Goal: Feedback & Contribution: Contribute content

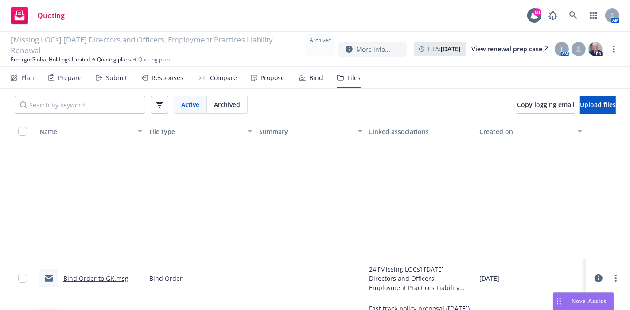
scroll to position [164, 0]
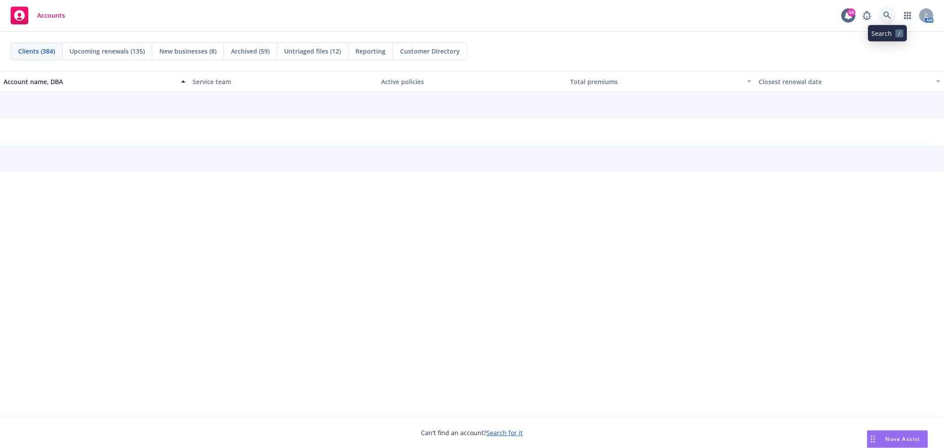
click at [884, 13] on icon at bounding box center [888, 16] width 8 height 8
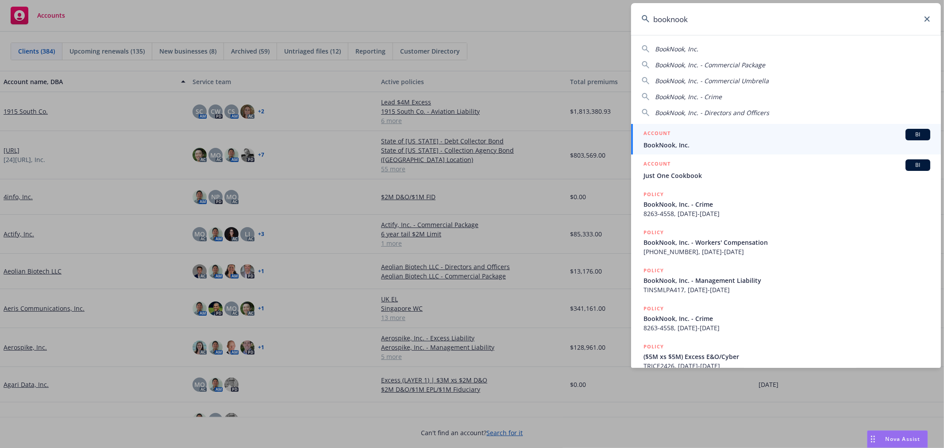
type input "booknook"
click at [725, 147] on span "BookNook, Inc." at bounding box center [787, 144] width 287 height 9
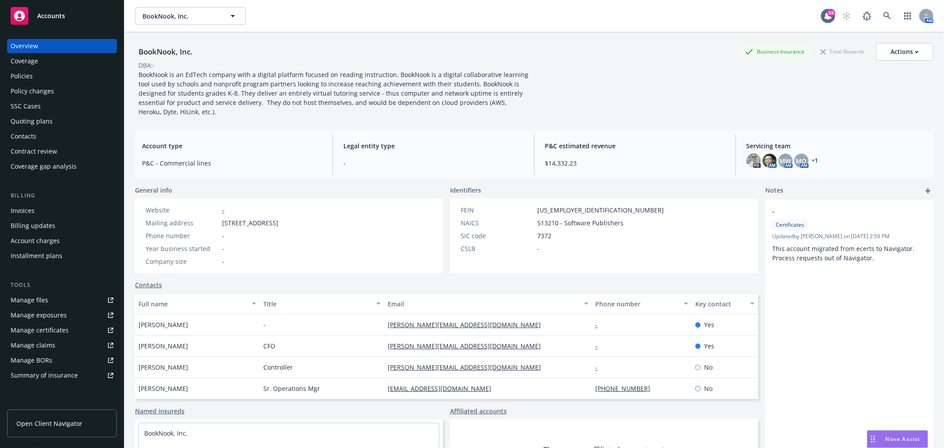
click at [23, 76] on div "Policies" at bounding box center [22, 76] width 22 height 14
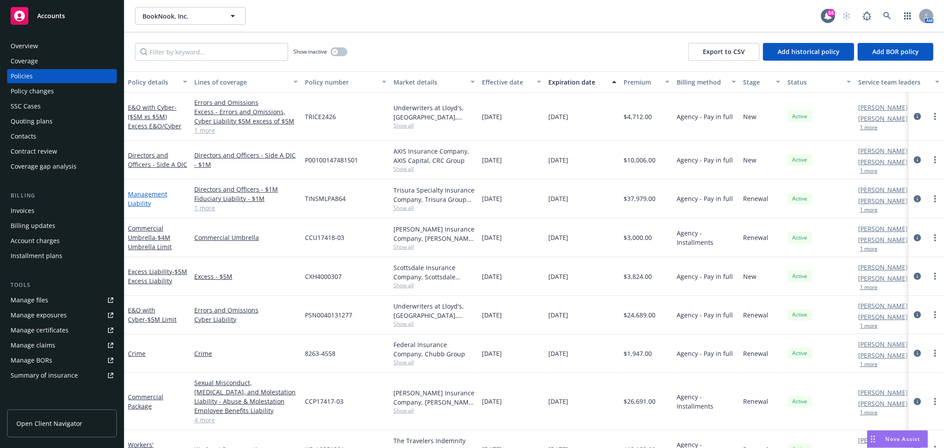
click at [154, 191] on link "Management Liability" at bounding box center [147, 199] width 39 height 18
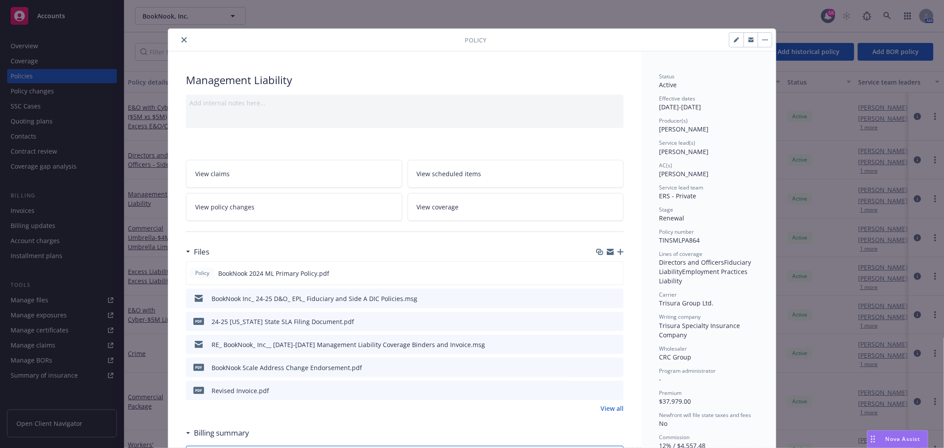
click at [618, 253] on icon "button" at bounding box center [621, 252] width 6 height 6
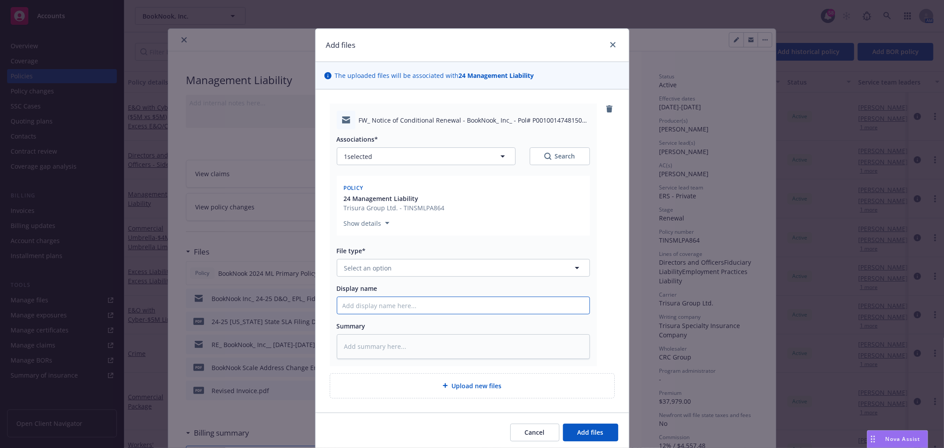
drag, startPoint x: 381, startPoint y: 313, endPoint x: 382, endPoint y: 307, distance: 6.3
click at [379, 313] on input "Display name" at bounding box center [463, 305] width 252 height 17
click at [388, 268] on button "Select an option" at bounding box center [463, 268] width 253 height 18
type input "email"
click at [357, 286] on div "Email" at bounding box center [354, 292] width 22 height 13
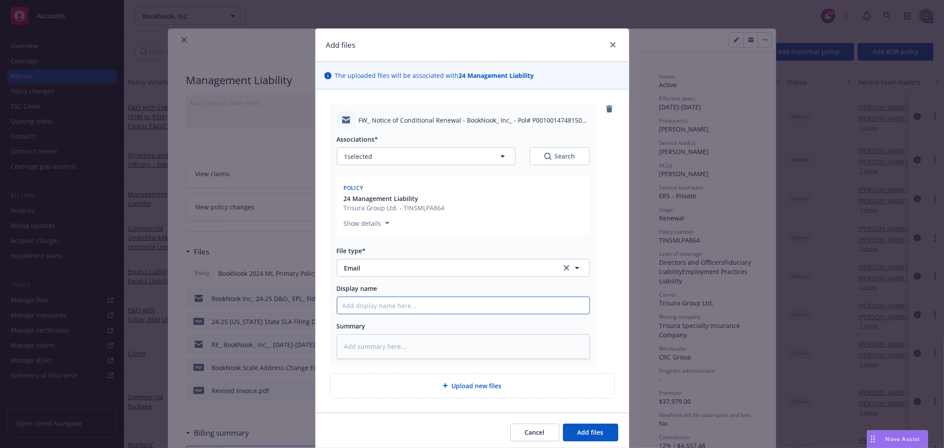
click at [361, 304] on input "Display name" at bounding box center [463, 305] width 252 height 17
type textarea "x"
type input "C"
type textarea "x"
type input "Co"
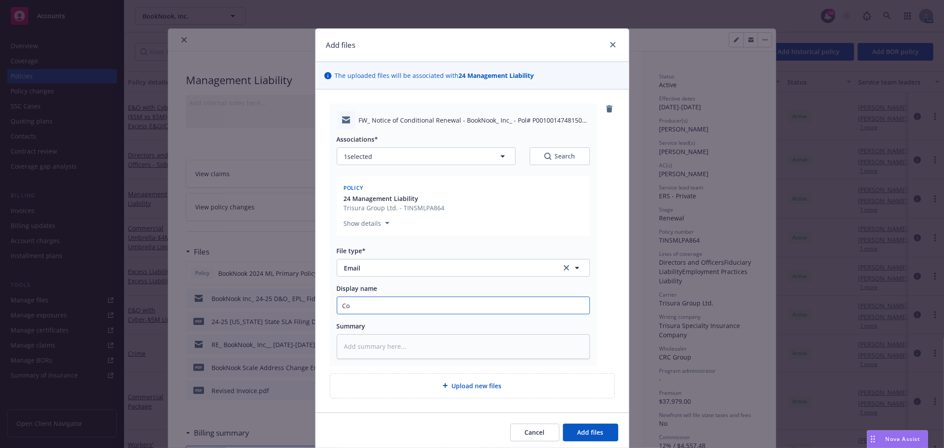
type textarea "x"
type input "Con"
type textarea "x"
type input "Cond"
type textarea "x"
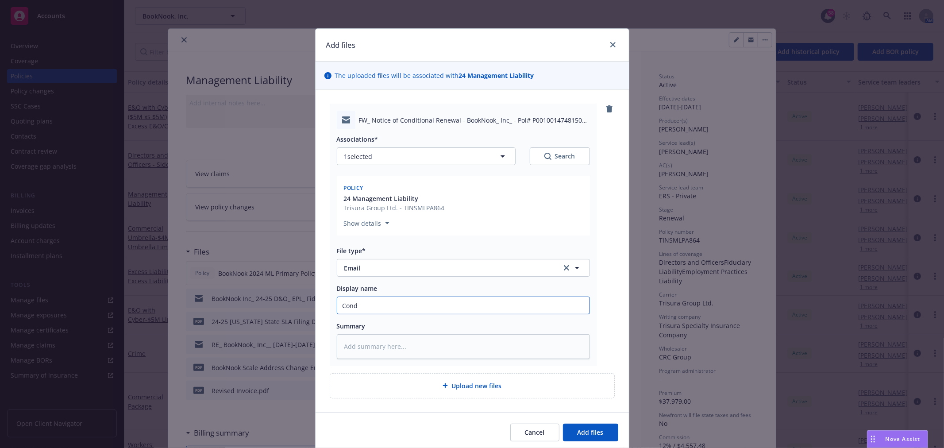
type input "Condi"
type textarea "x"
type input "Condit"
type textarea "x"
type input "Conditi"
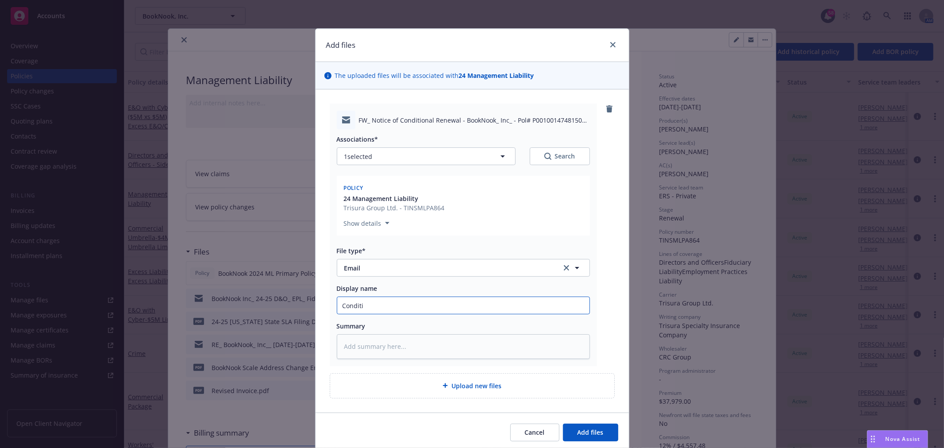
type textarea "x"
type input "Conditio"
type textarea "x"
type input "Conditiona"
type textarea "x"
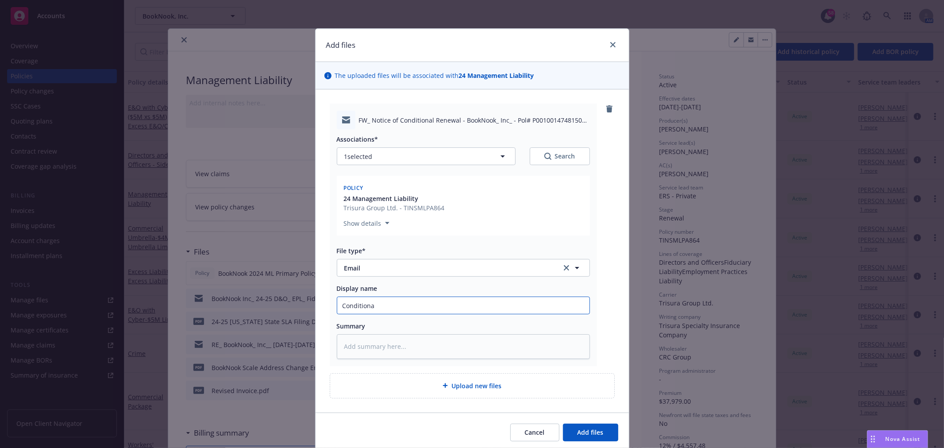
type input "Conditional"
type textarea "x"
type input "Conditional"
type textarea "x"
type input "Conditional r"
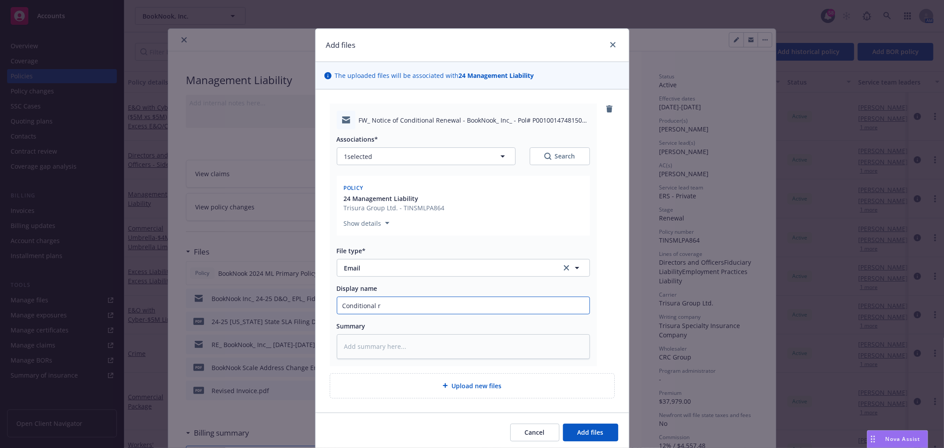
type textarea "x"
type input "Conditional re"
type textarea "x"
type input "Conditional ren"
type textarea "x"
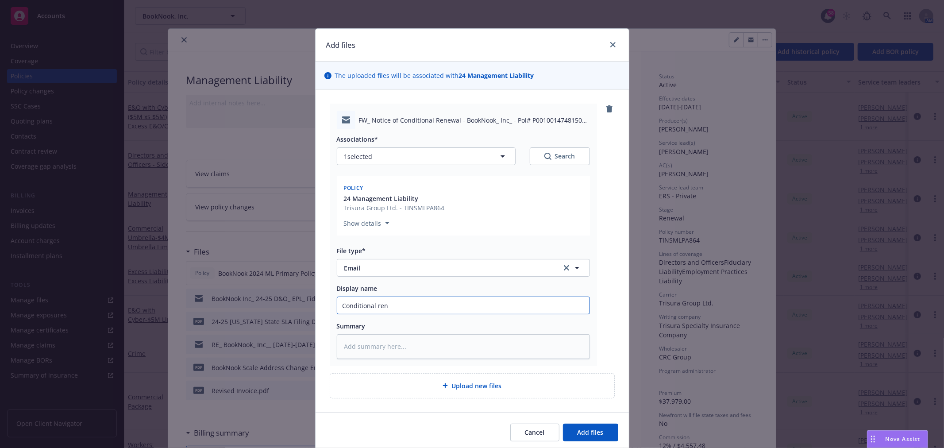
type input "Conditional rene"
type textarea "x"
type input "Conditional renew"
type textarea "x"
type input "Conditional renewa"
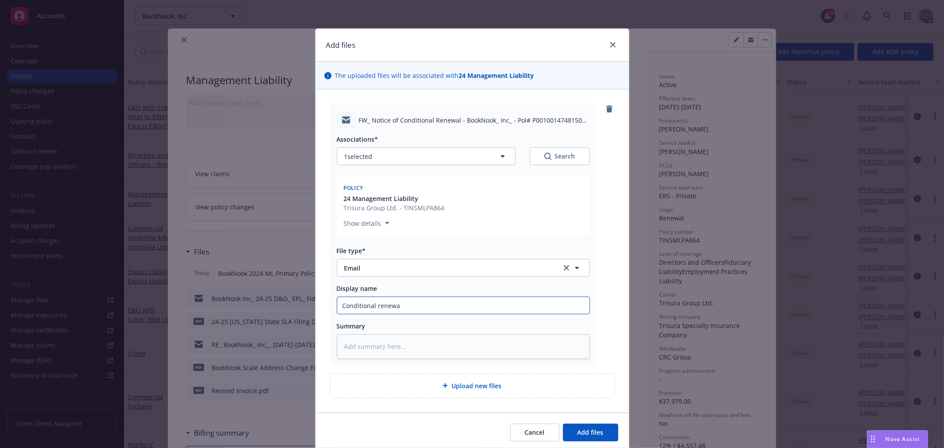
type textarea "x"
type input "Conditional renewal"
type textarea "x"
type input "Conditional renewal"
type textarea "x"
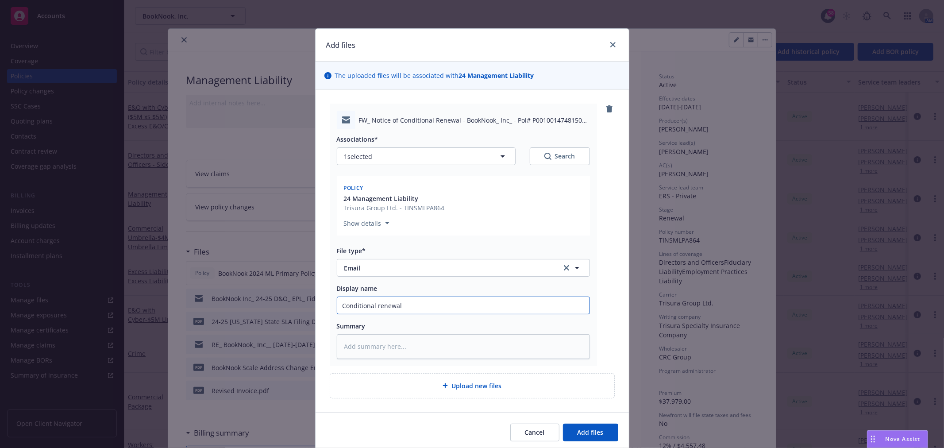
type input "Conditional renewal n"
type textarea "x"
type input "Conditional renewal no"
type textarea "x"
type input "Conditional renewal noti"
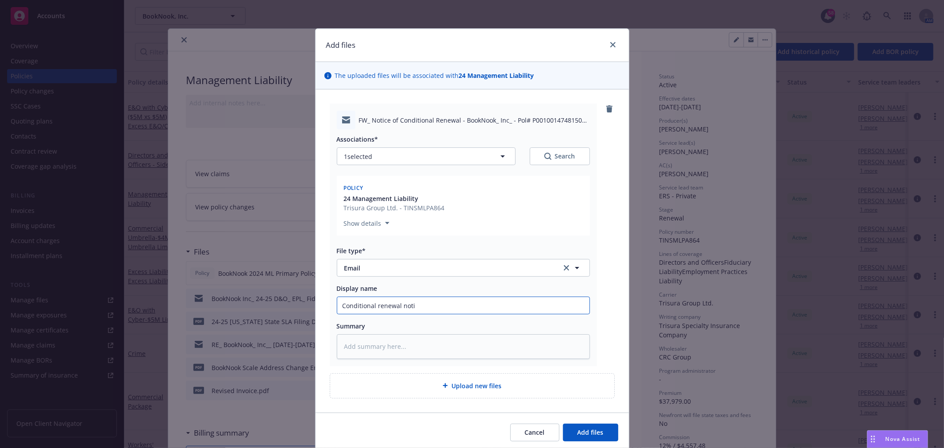
type textarea "x"
type input "Conditional renewal notice"
type textarea "x"
type input "Conditional renewal notice"
click at [563, 424] on button "Add files" at bounding box center [590, 433] width 55 height 18
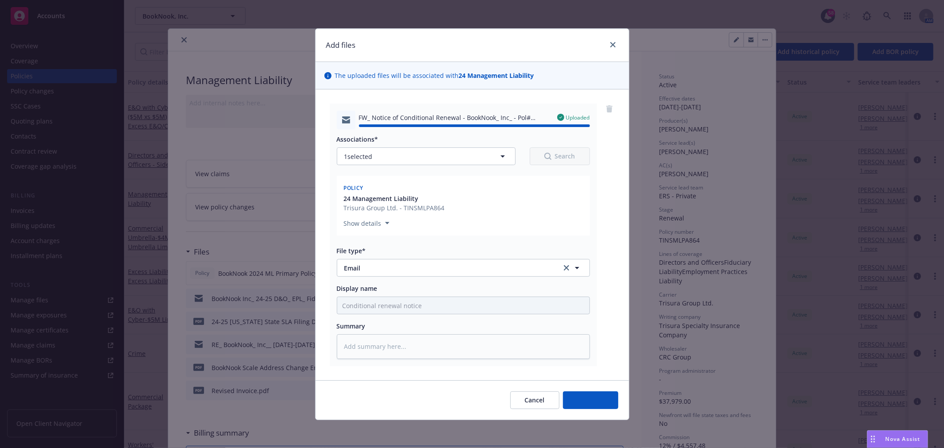
type textarea "x"
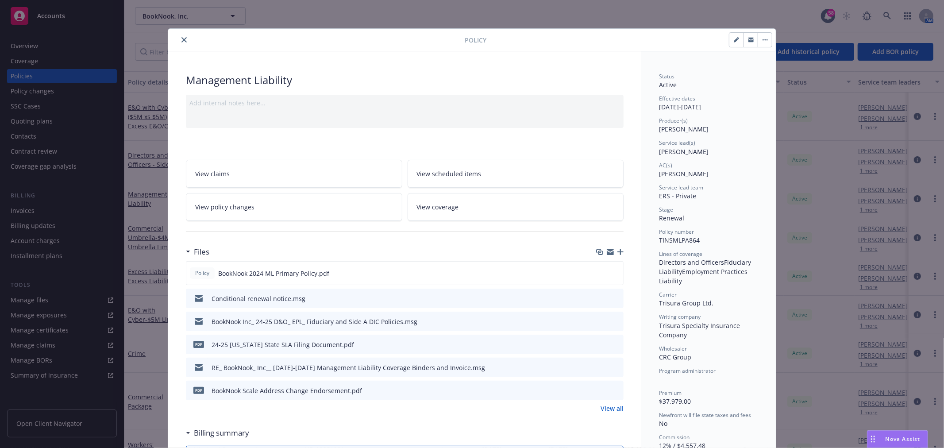
click at [180, 43] on button "close" at bounding box center [184, 40] width 11 height 11
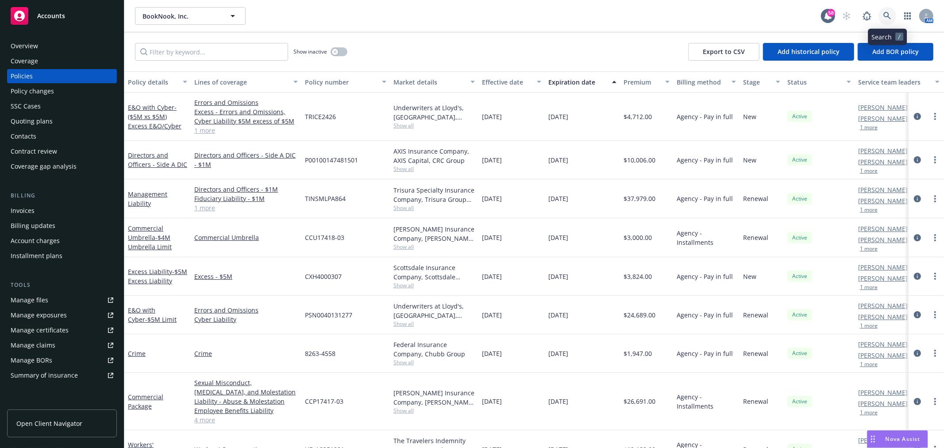
click at [894, 18] on link at bounding box center [888, 16] width 18 height 18
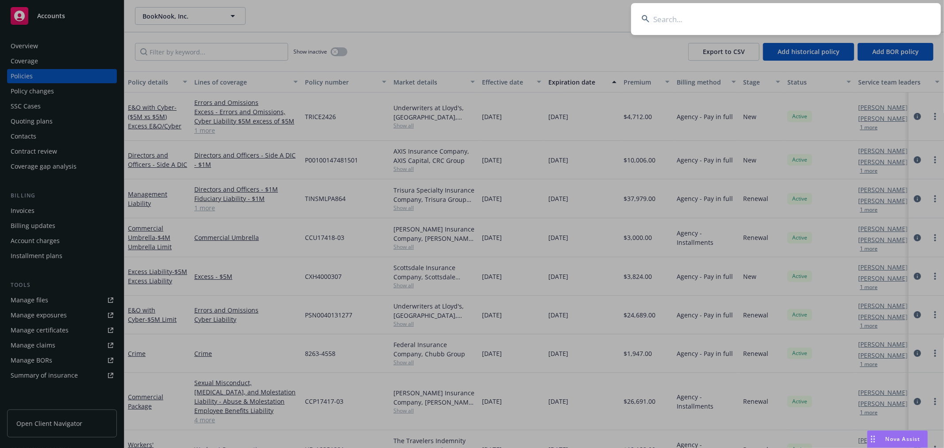
click at [827, 19] on input at bounding box center [786, 19] width 310 height 32
type input "time by"
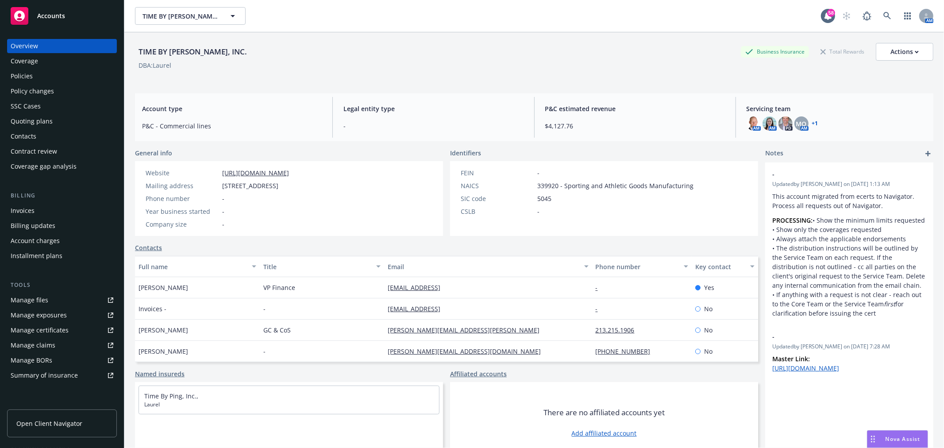
click at [812, 123] on link "+ 1" at bounding box center [815, 123] width 6 height 5
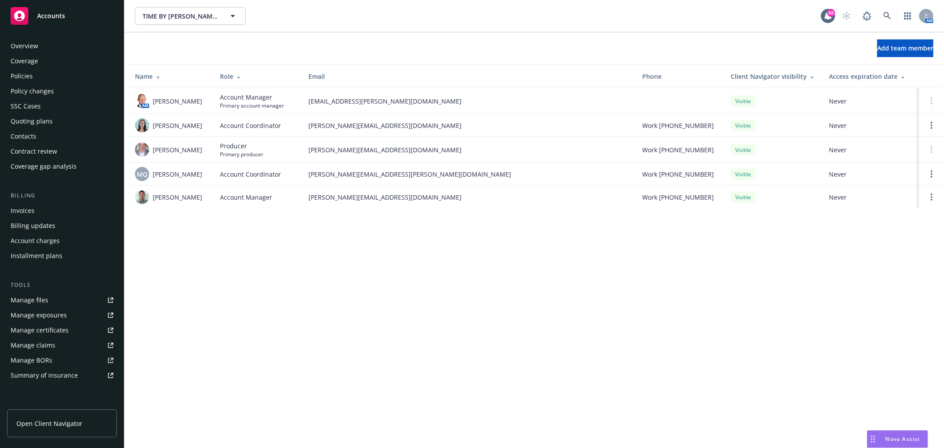
click at [33, 77] on div "Policies" at bounding box center [62, 76] width 103 height 14
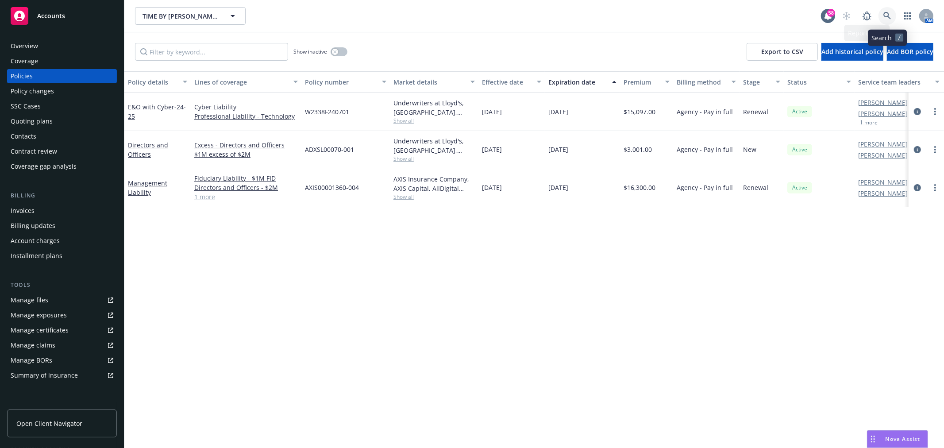
click at [885, 15] on icon at bounding box center [888, 16] width 8 height 8
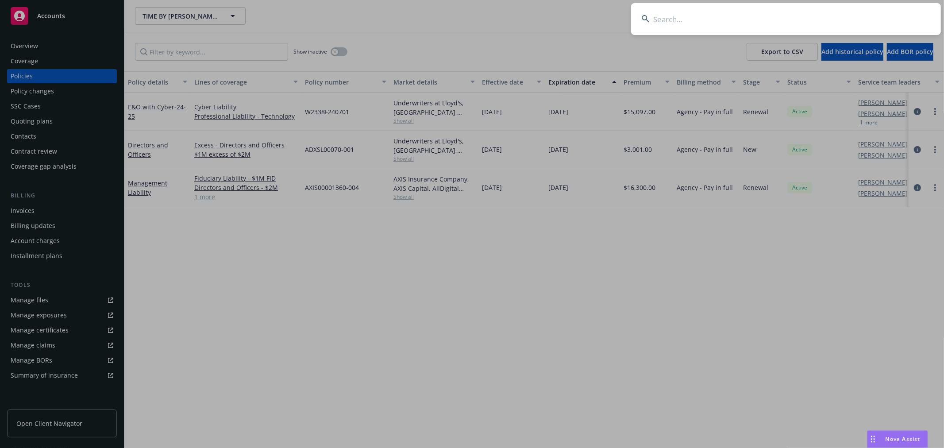
click at [722, 23] on input at bounding box center [786, 19] width 310 height 32
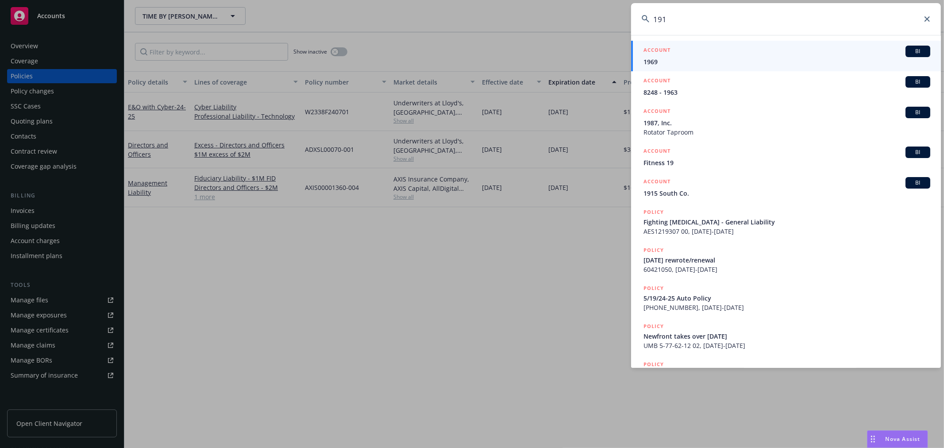
type input "1915"
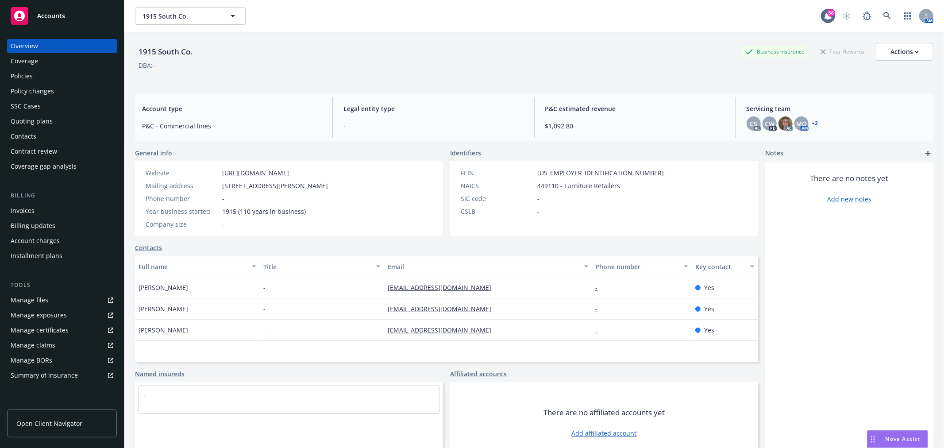
click at [26, 78] on div "Policies" at bounding box center [22, 76] width 22 height 14
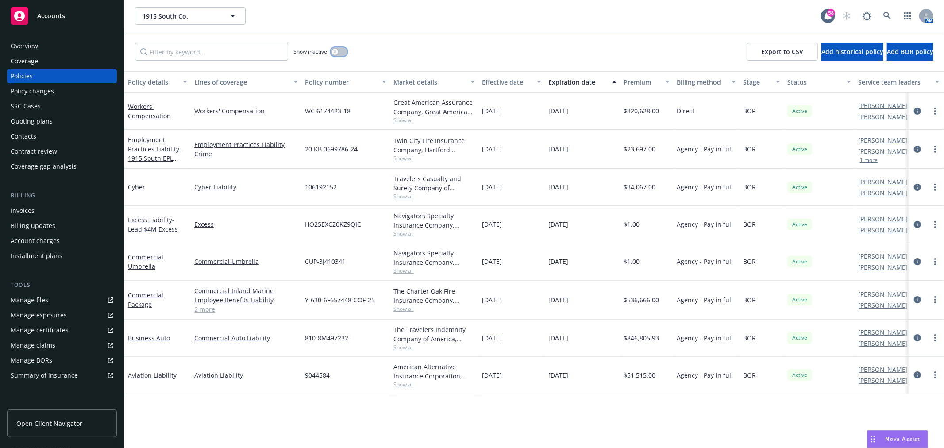
click at [338, 53] on button "button" at bounding box center [339, 51] width 17 height 9
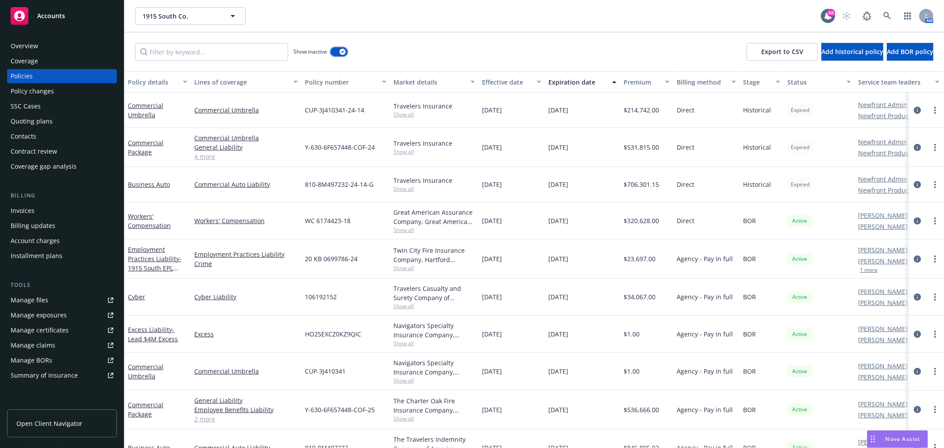
click at [337, 52] on button "button" at bounding box center [339, 51] width 17 height 9
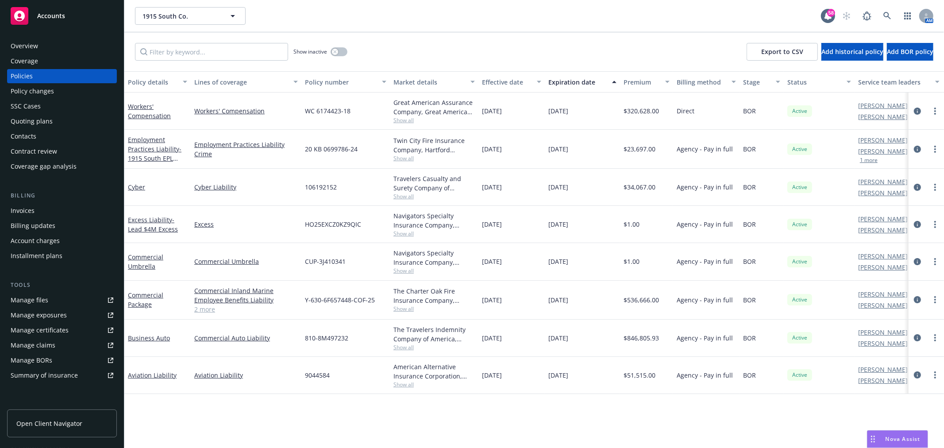
click at [145, 144] on div "Employment Practices Liability - 1915 South EPL Crime Policy" at bounding box center [157, 149] width 59 height 28
click at [147, 151] on link "Employment Practices Liability - 1915 South EPL Crime Policy" at bounding box center [155, 153] width 54 height 36
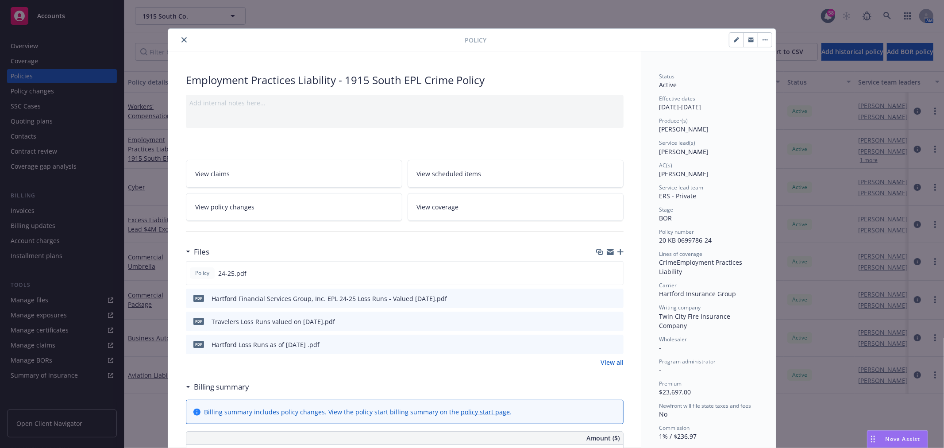
click at [618, 254] on icon "button" at bounding box center [621, 252] width 6 height 6
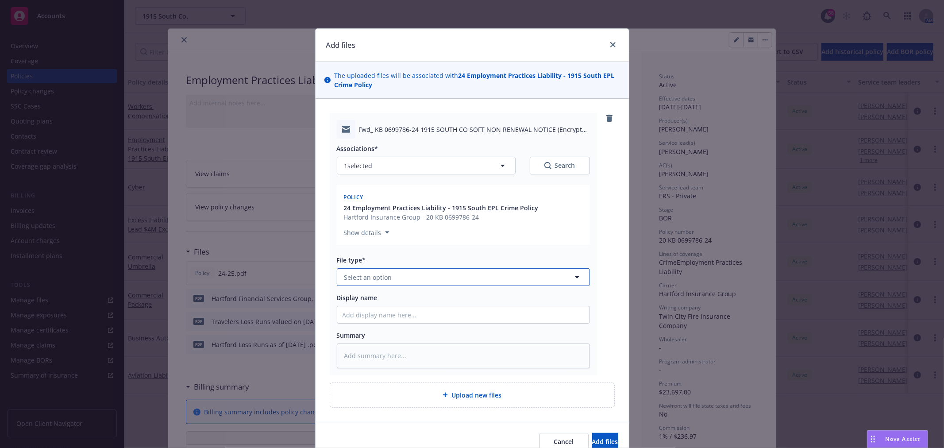
click at [390, 276] on button "Select an option" at bounding box center [463, 277] width 253 height 18
type input "Email"
click at [592, 437] on button "Add files" at bounding box center [605, 442] width 26 height 18
type textarea "x"
click at [491, 290] on span "Please select a file type" at bounding box center [463, 294] width 253 height 8
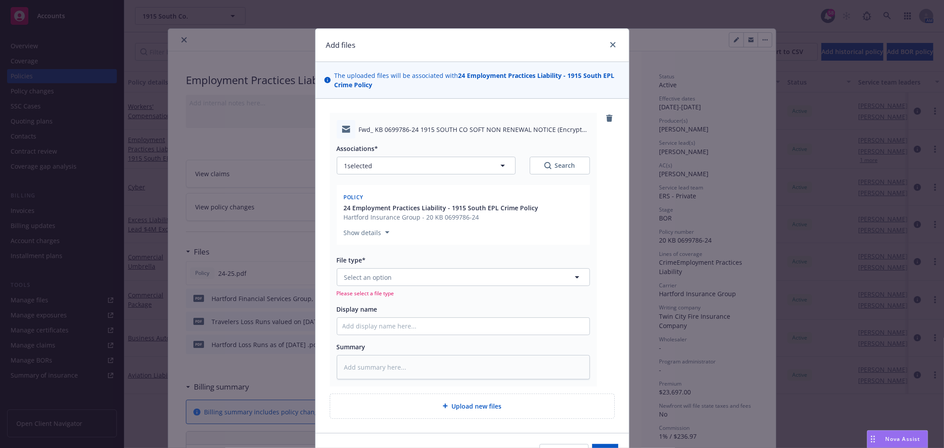
click at [489, 287] on div "Email Select an option Please select a file type" at bounding box center [463, 282] width 253 height 29
click at [484, 285] on button "Select an option" at bounding box center [463, 277] width 253 height 18
type input "em"
click at [406, 320] on div "Email" at bounding box center [464, 325] width 242 height 13
click at [595, 439] on span "Add files" at bounding box center [605, 441] width 26 height 8
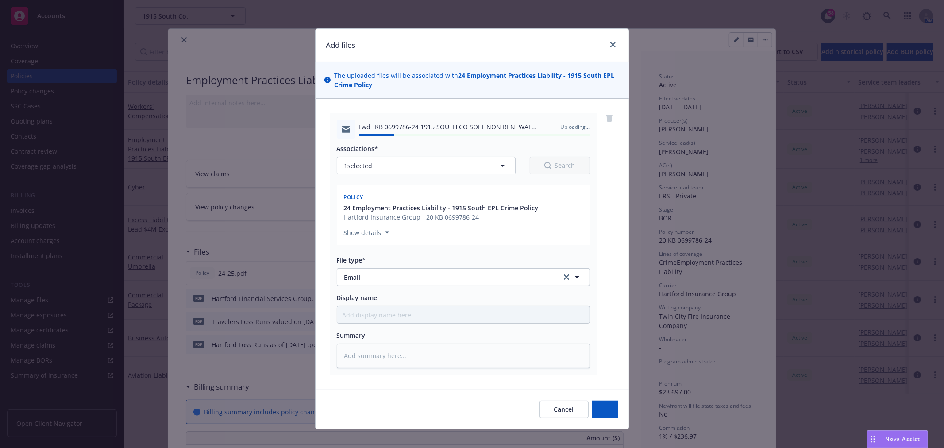
type textarea "x"
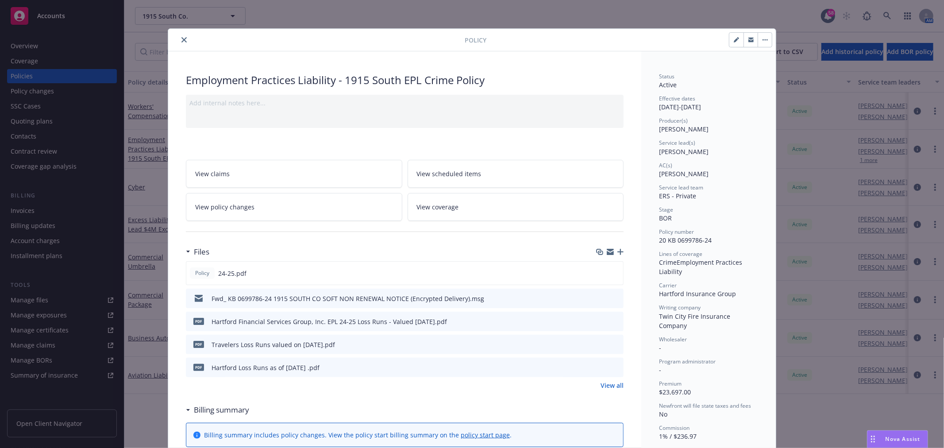
click at [182, 41] on icon "close" at bounding box center [184, 39] width 5 height 5
